Goal: Transaction & Acquisition: Purchase product/service

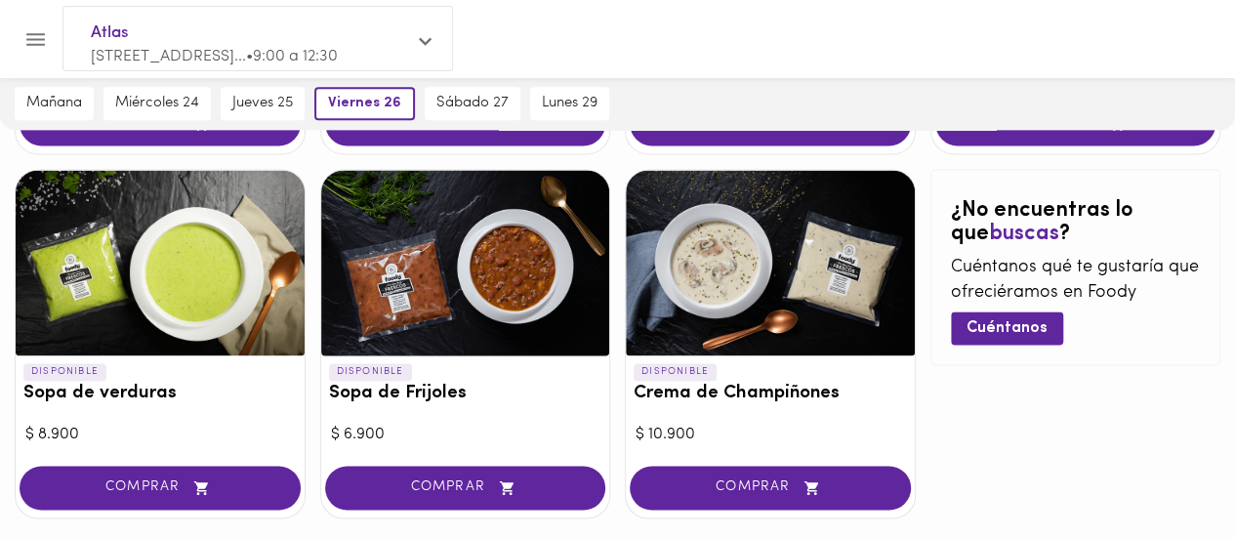
scroll to position [1298, 0]
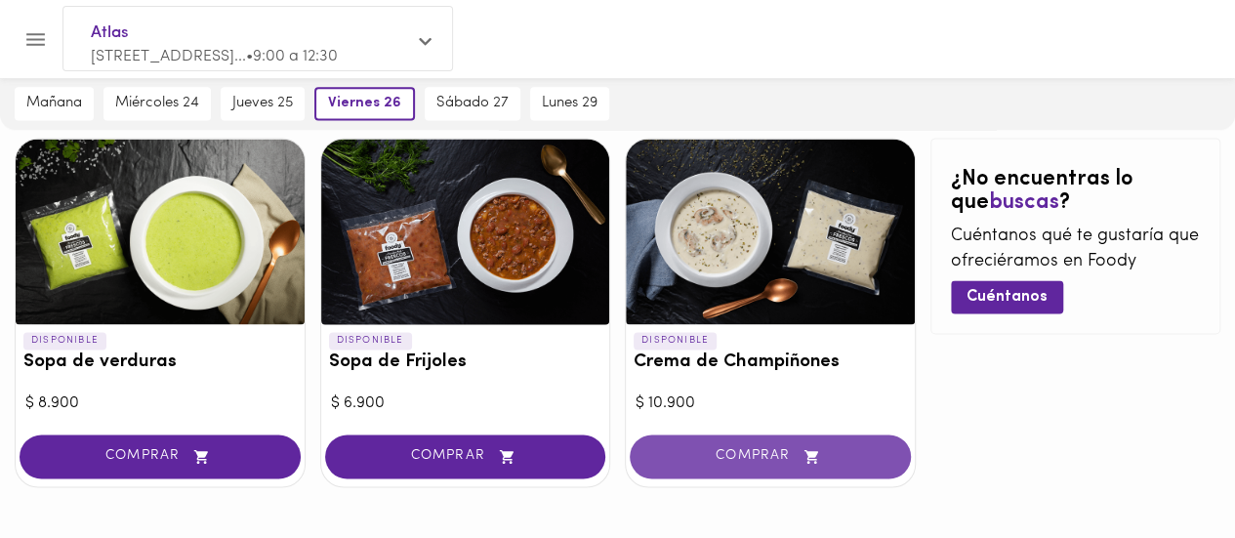
click at [738, 455] on span "COMPRAR" at bounding box center [770, 456] width 232 height 17
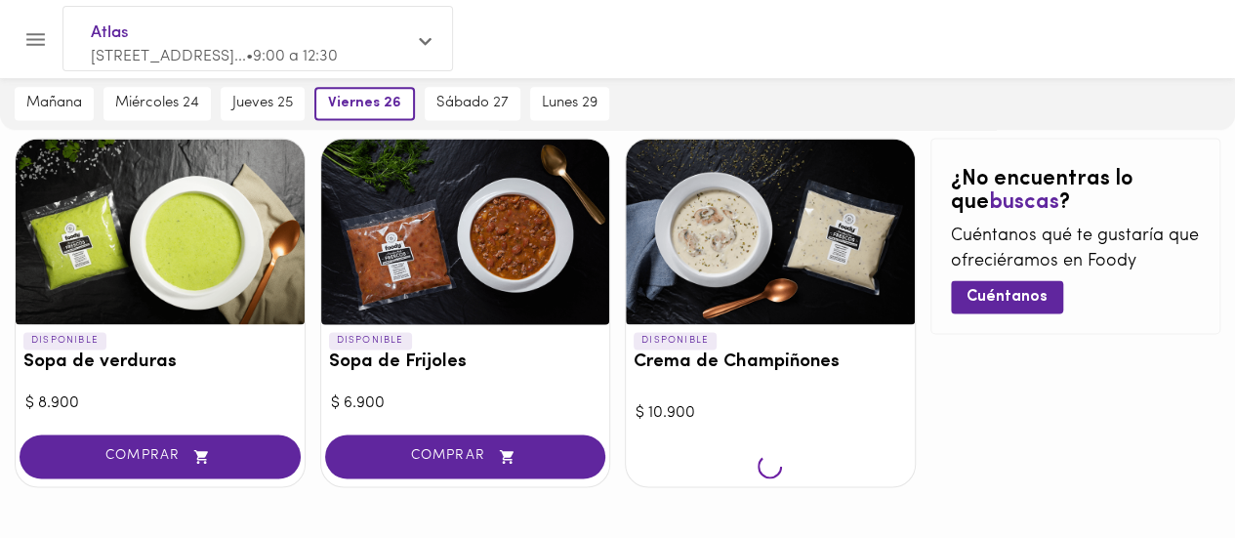
scroll to position [1300, 0]
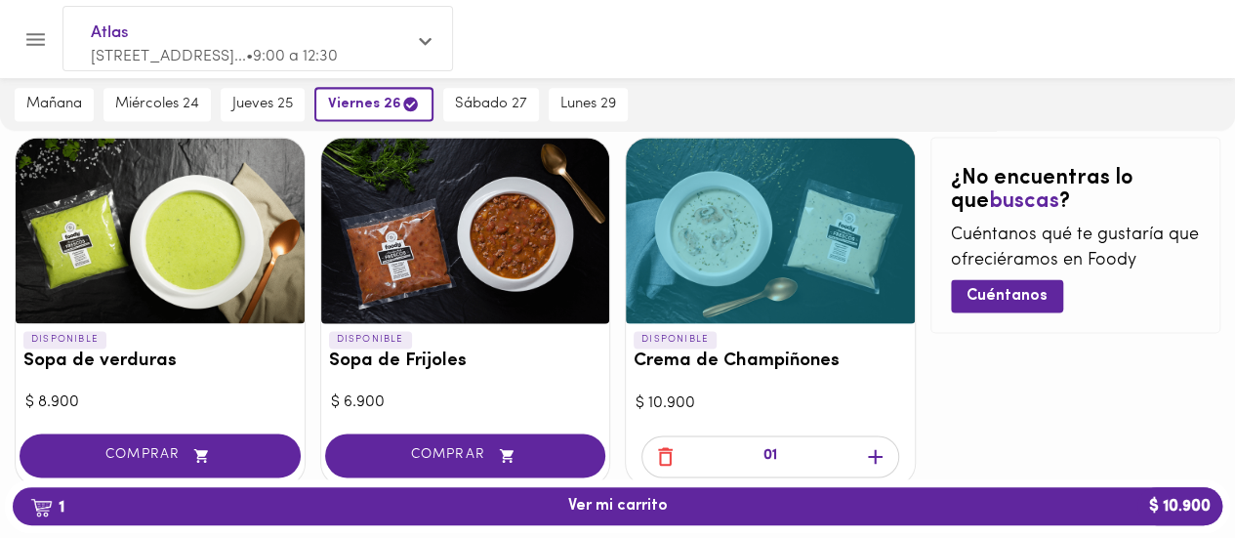
click at [877, 453] on icon "button" at bounding box center [875, 456] width 15 height 15
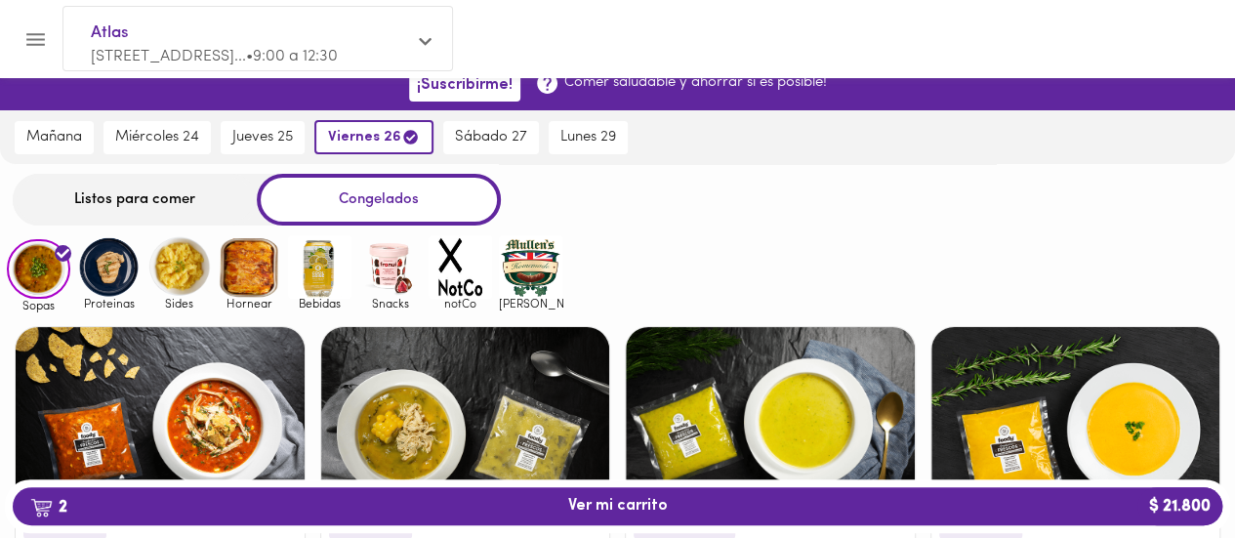
scroll to position [0, 0]
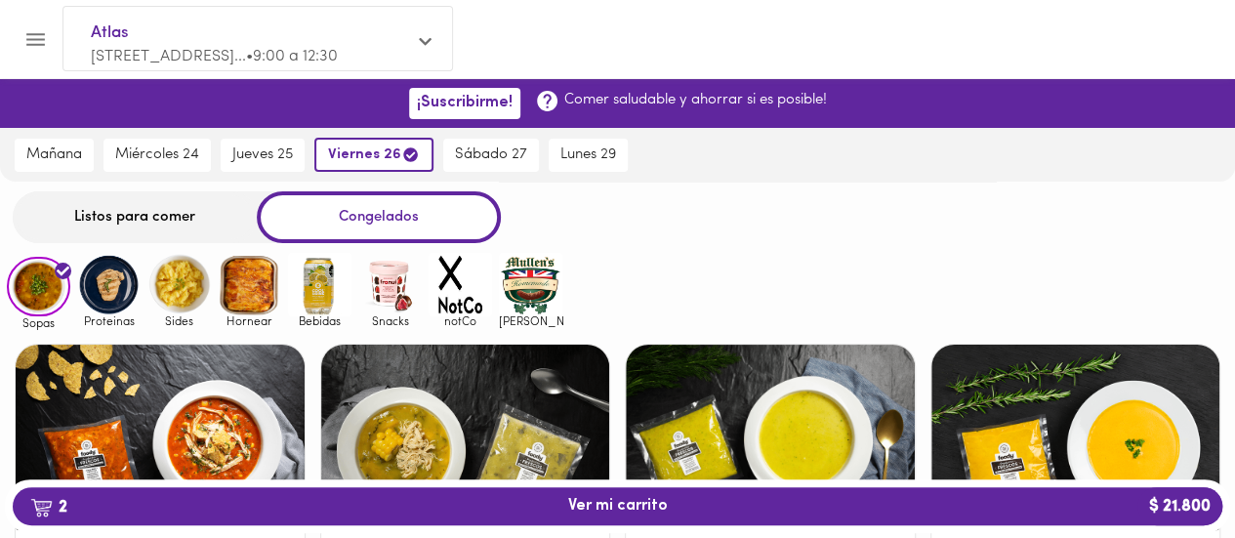
click at [100, 285] on img at bounding box center [108, 284] width 63 height 63
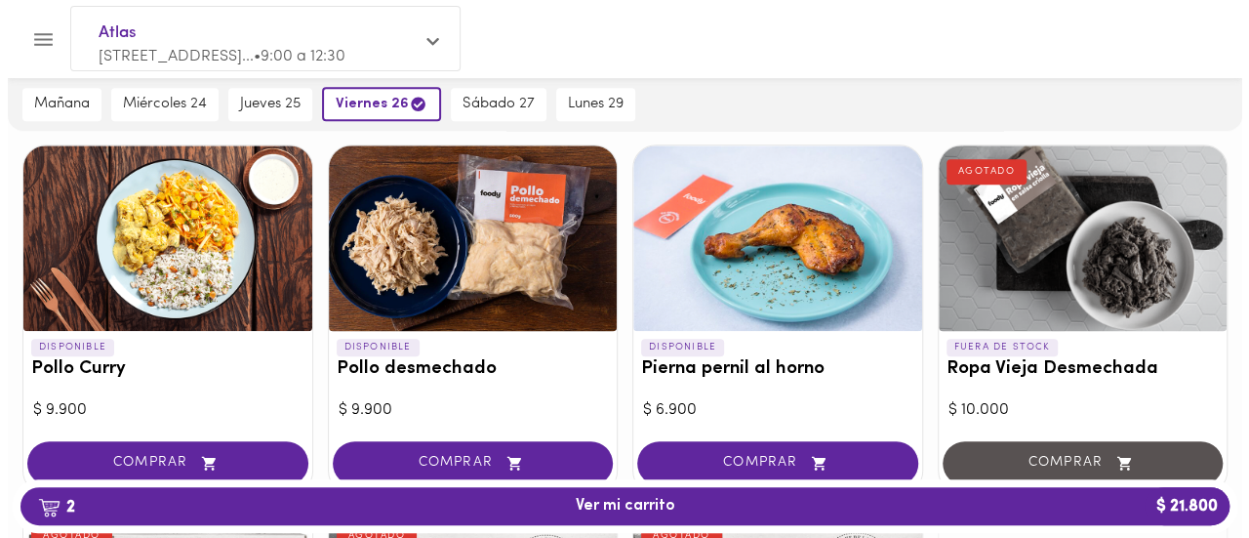
scroll to position [568, 0]
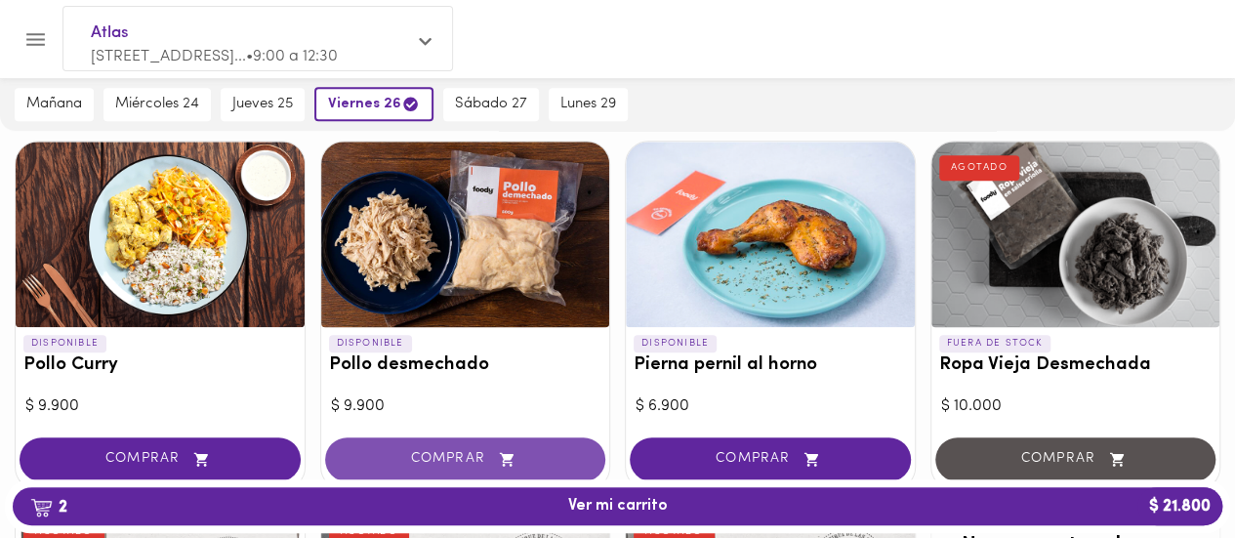
click at [441, 457] on span "COMPRAR" at bounding box center [465, 459] width 232 height 17
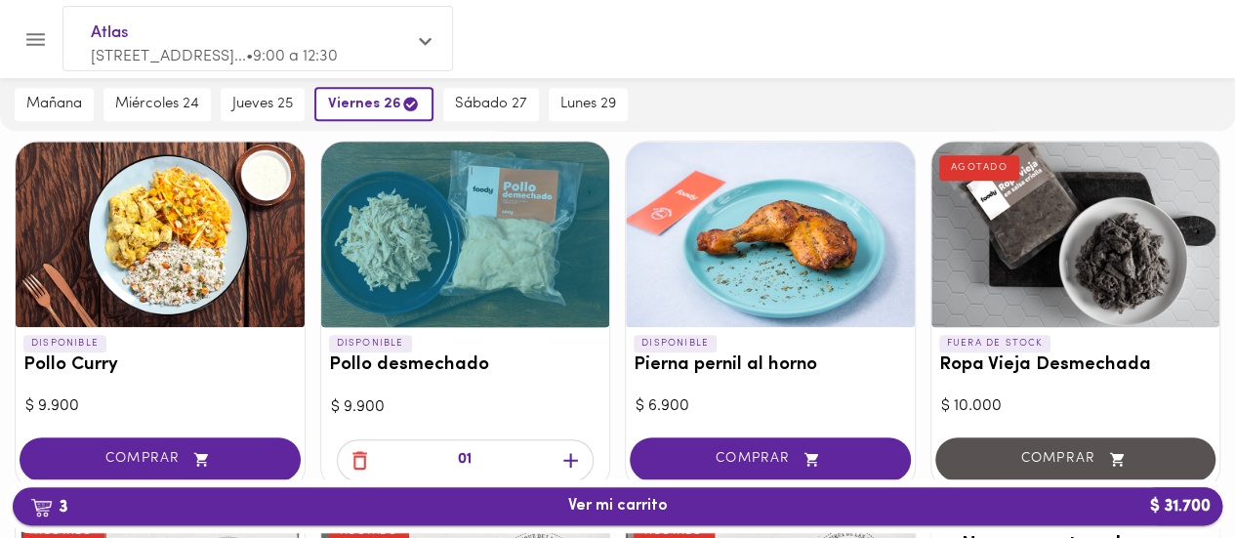
click at [659, 507] on span "3 Ver mi carrito $ 31.700" at bounding box center [618, 506] width 100 height 19
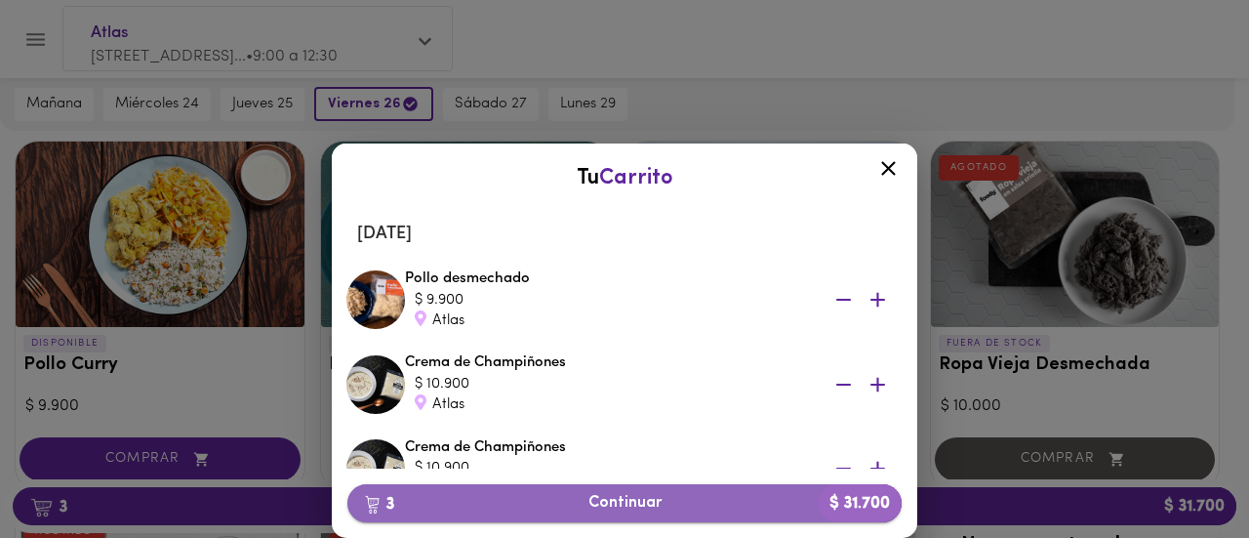
click at [644, 501] on span "3 Continuar $ 31.700" at bounding box center [624, 503] width 523 height 19
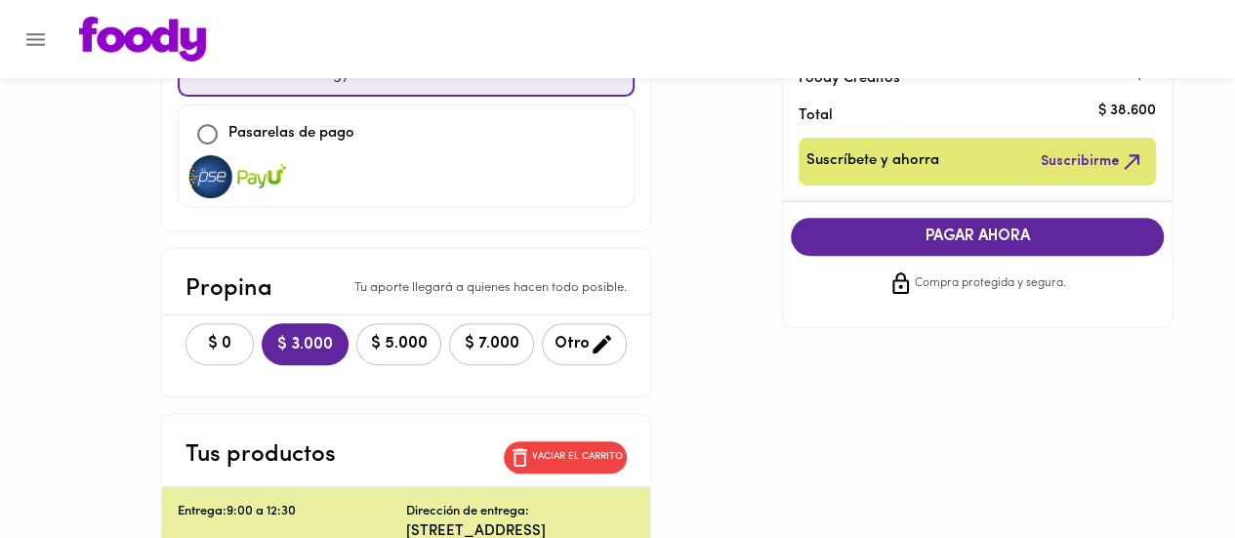
scroll to position [287, 0]
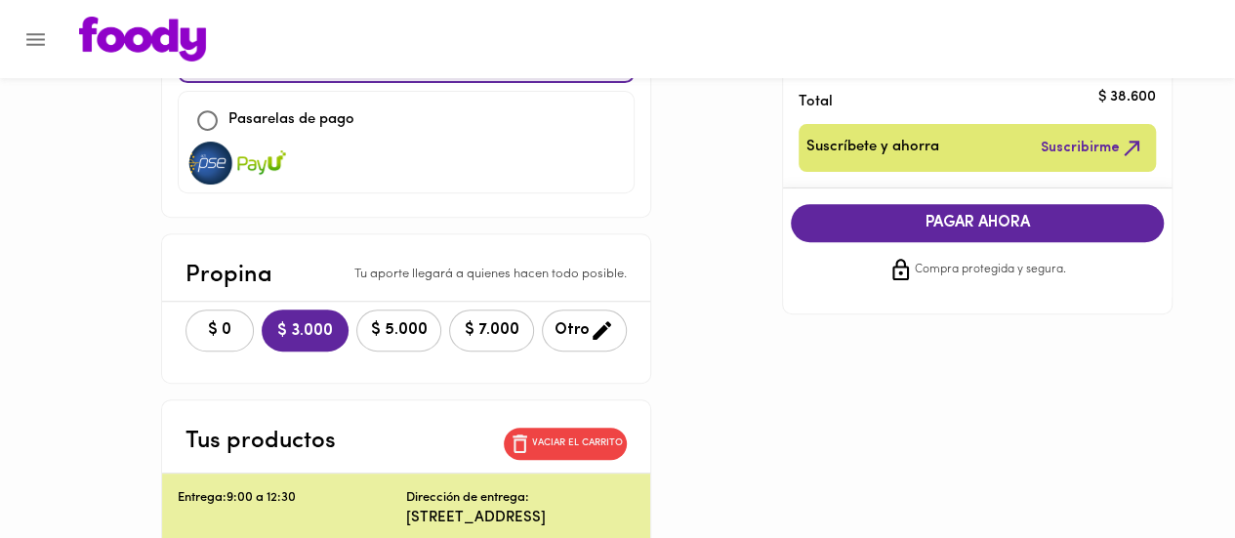
click at [198, 329] on span "$ 0" at bounding box center [219, 330] width 43 height 19
click at [1080, 227] on span "PAGAR AHORA" at bounding box center [977, 223] width 334 height 19
